Goal: Task Accomplishment & Management: Use online tool/utility

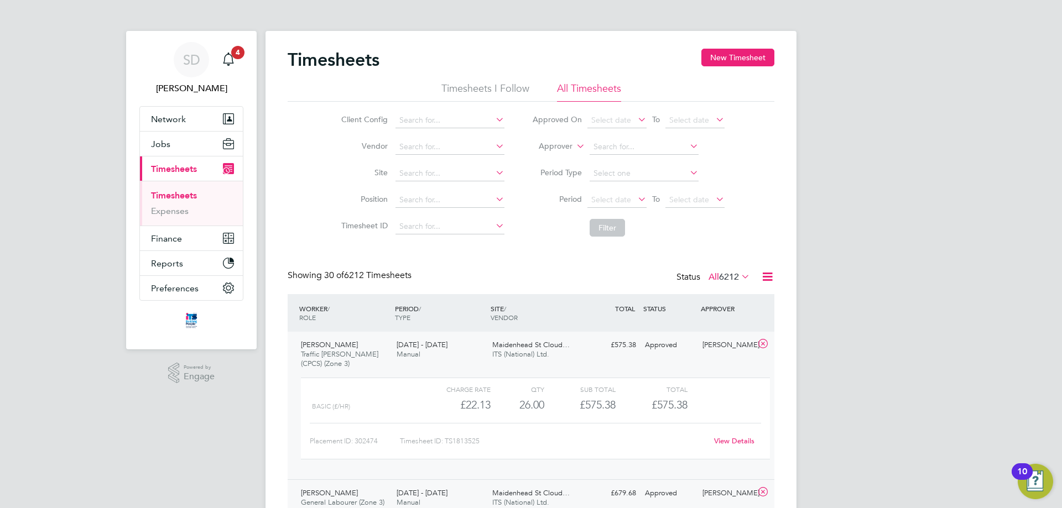
click at [171, 197] on link "Timesheets" at bounding box center [174, 195] width 46 height 11
click at [165, 195] on link "Timesheets" at bounding box center [174, 195] width 46 height 11
click at [171, 166] on span "Timesheets" at bounding box center [174, 169] width 46 height 11
click at [493, 170] on icon at bounding box center [493, 172] width 0 height 15
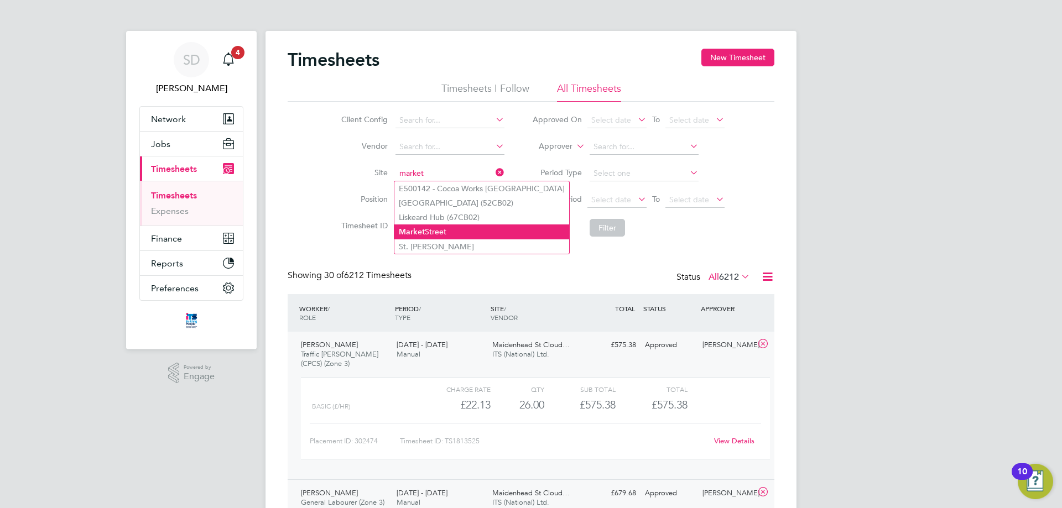
click at [428, 231] on li "Market Street" at bounding box center [481, 232] width 175 height 15
type input "[GEOGRAPHIC_DATA]"
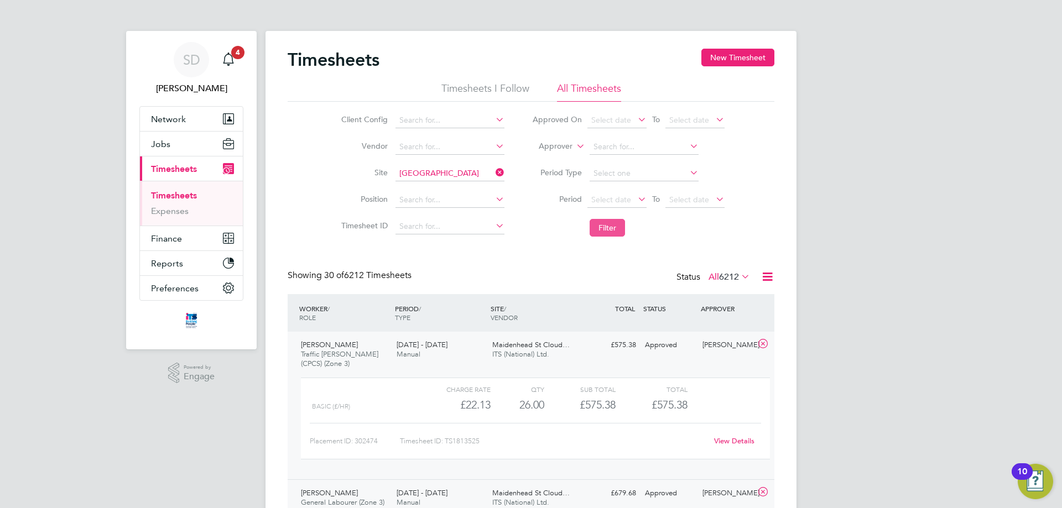
click at [611, 228] on button "Filter" at bounding box center [607, 228] width 35 height 18
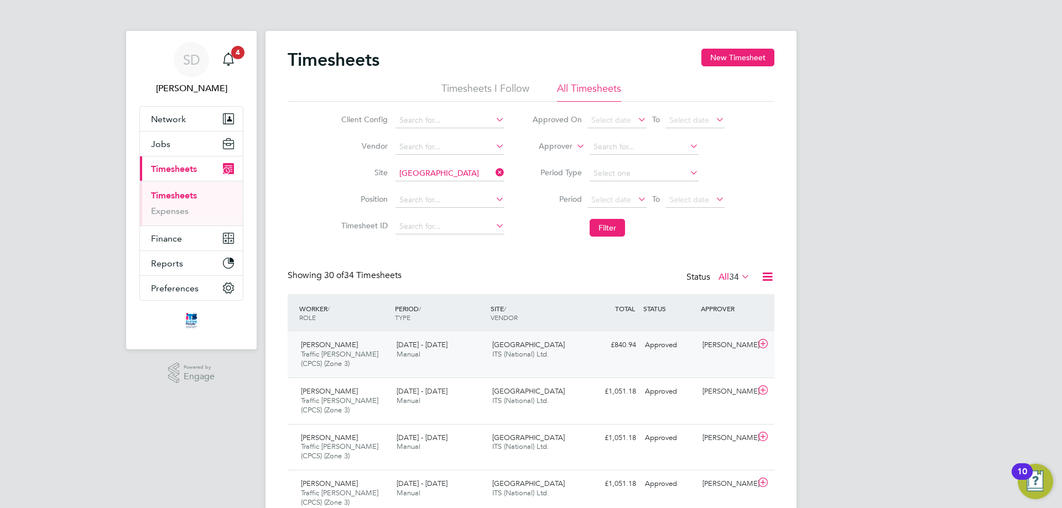
click at [406, 353] on span "Manual" at bounding box center [409, 354] width 24 height 9
